Goal: Information Seeking & Learning: Learn about a topic

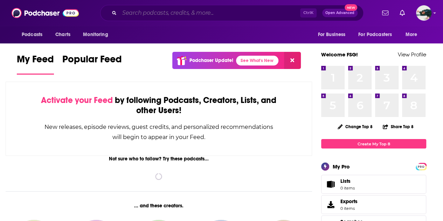
click at [216, 10] on input "Search podcasts, credits, & more..." at bounding box center [209, 12] width 181 height 11
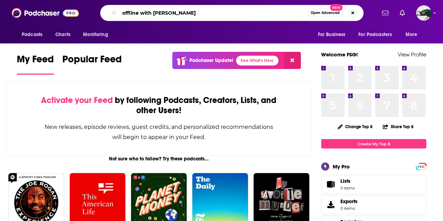
type input "offline with [PERSON_NAME]"
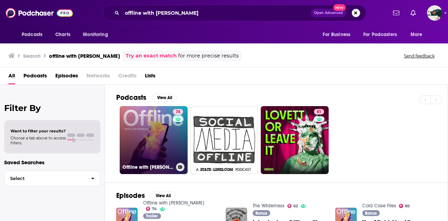
click at [161, 142] on link "74 Offline with [PERSON_NAME]" at bounding box center [154, 140] width 68 height 68
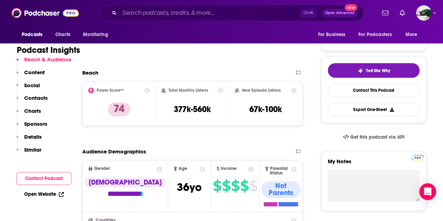
scroll to position [132, 0]
